Goal: Task Accomplishment & Management: Complete application form

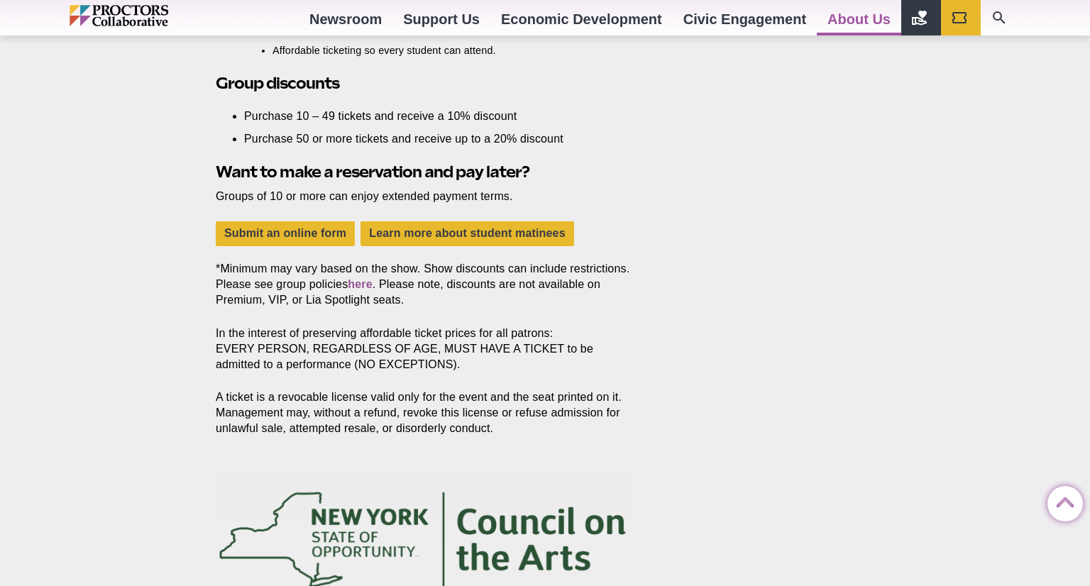
scroll to position [1308, 0]
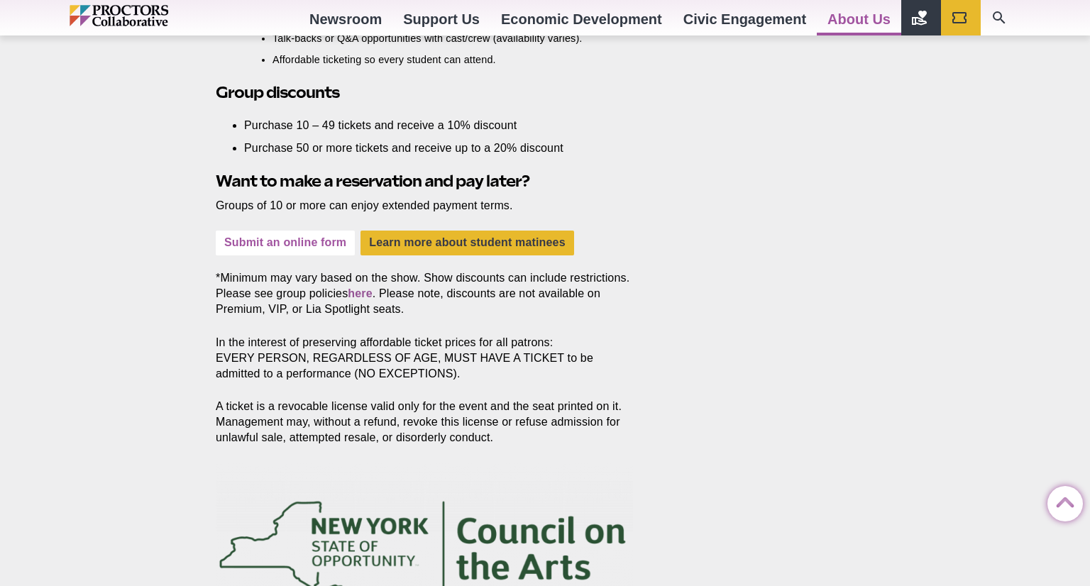
click at [290, 241] on link "Submit an online form" at bounding box center [285, 243] width 139 height 25
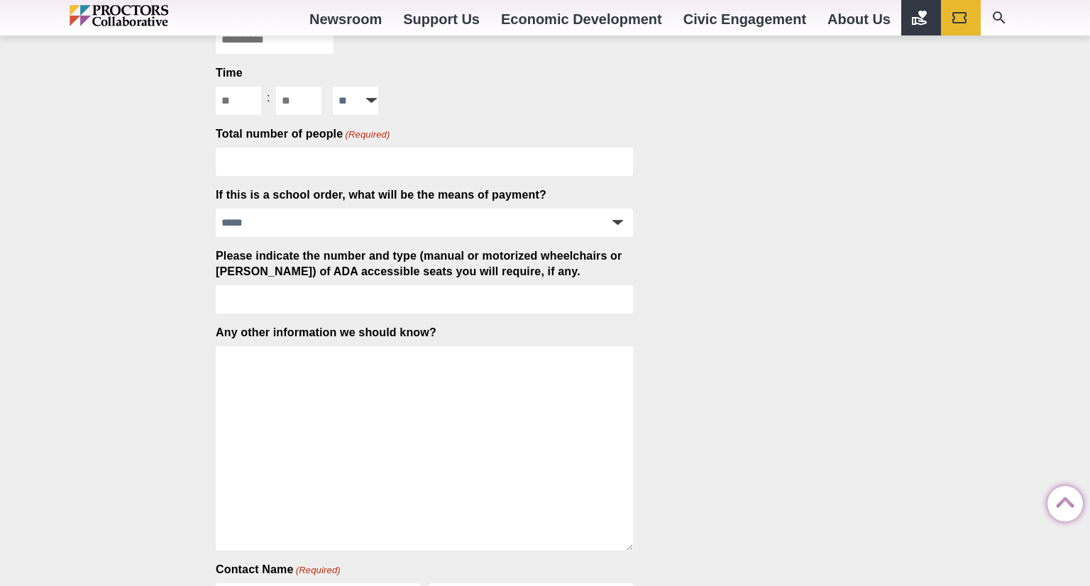
scroll to position [650, 0]
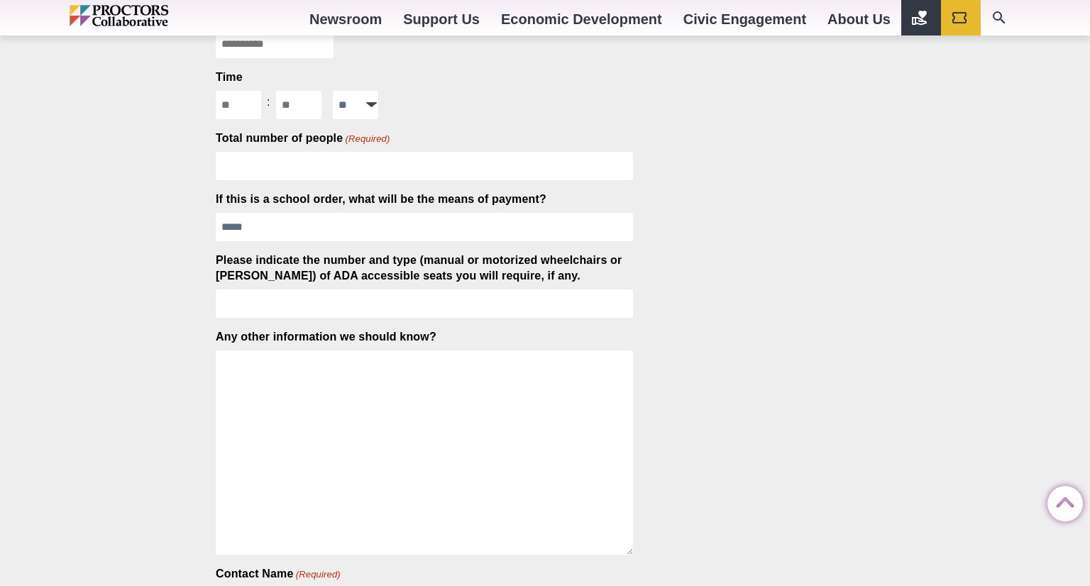
click at [313, 236] on select "**********" at bounding box center [424, 227] width 417 height 28
click at [154, 216] on div "Group Sales Online Order Form Posted [DATE] by [PERSON_NAME] To order 10 or mor…" at bounding box center [545, 471] width 1090 height 1973
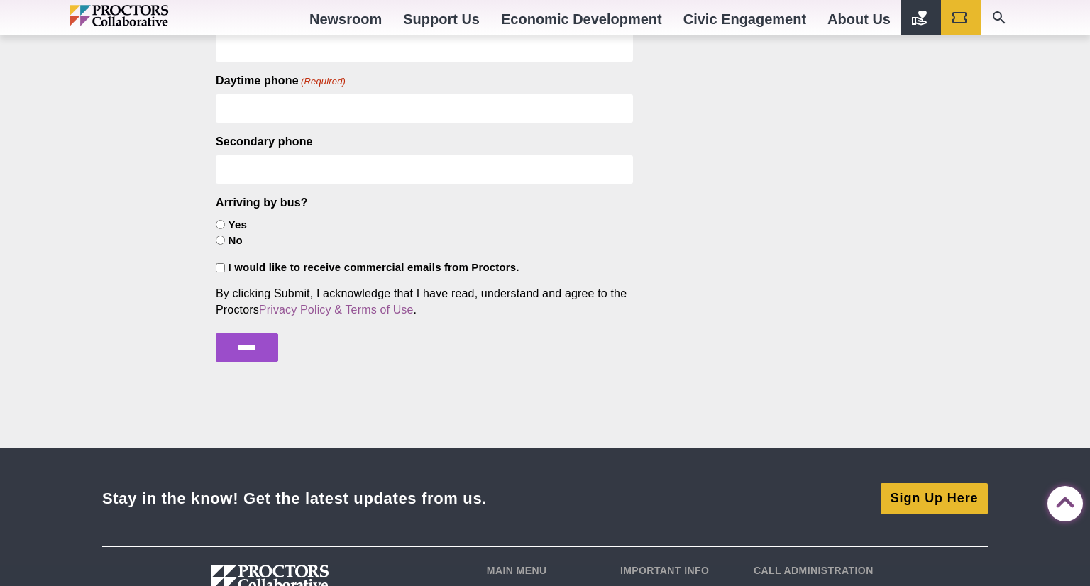
scroll to position [1669, 0]
